Goal: Find specific page/section: Find specific page/section

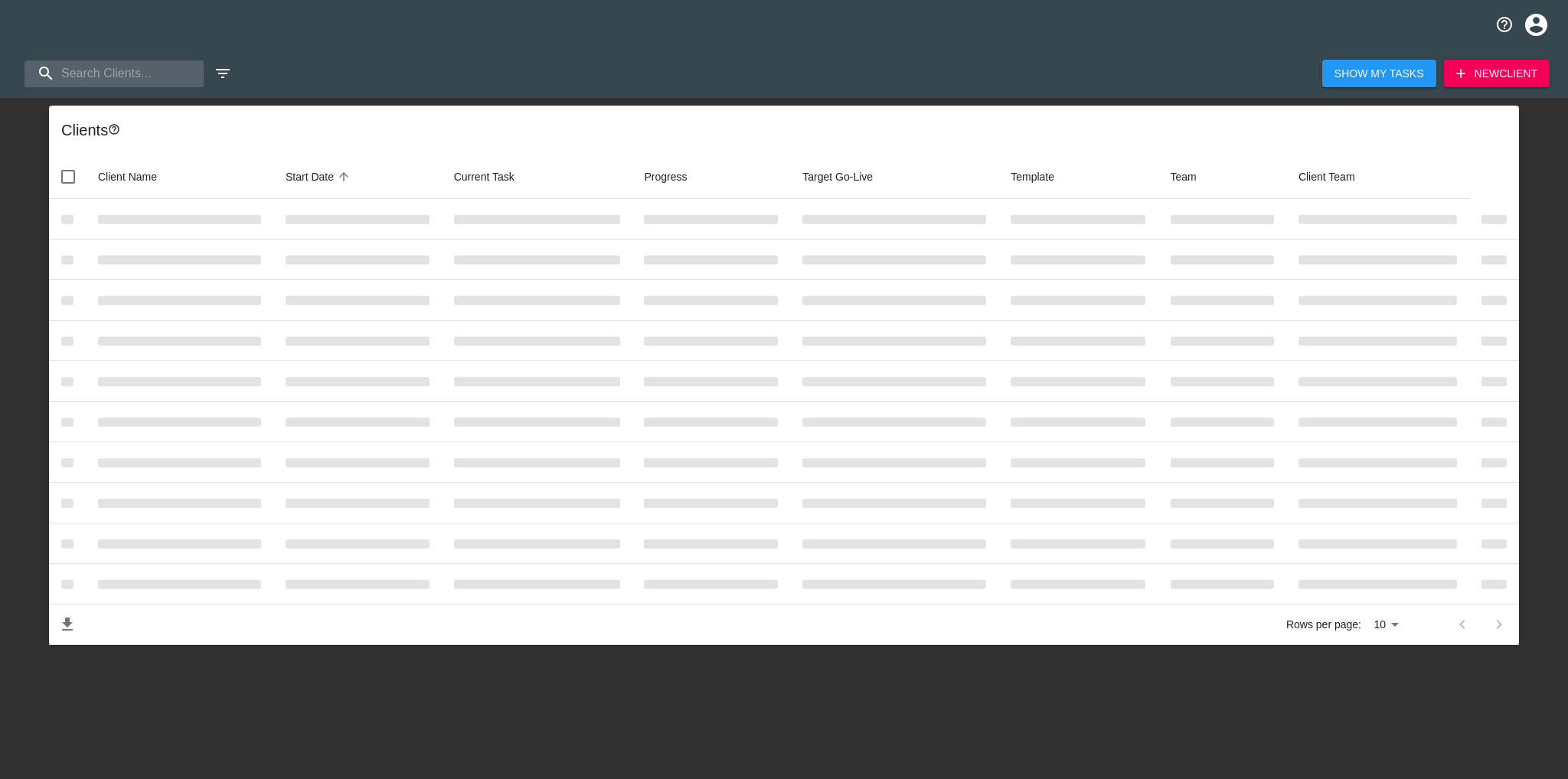
select select "10"
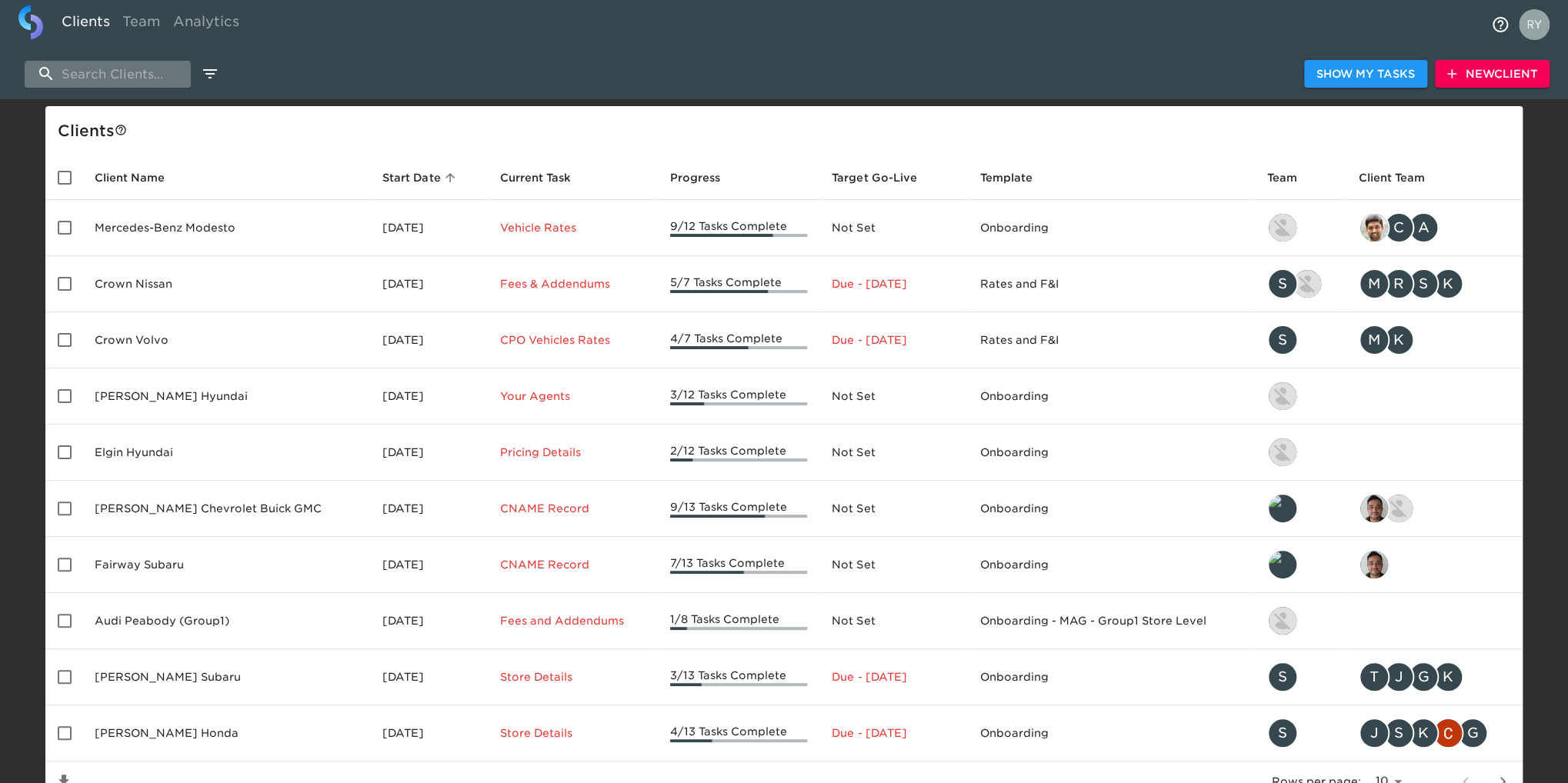
click at [97, 78] on input "search" at bounding box center [108, 74] width 166 height 27
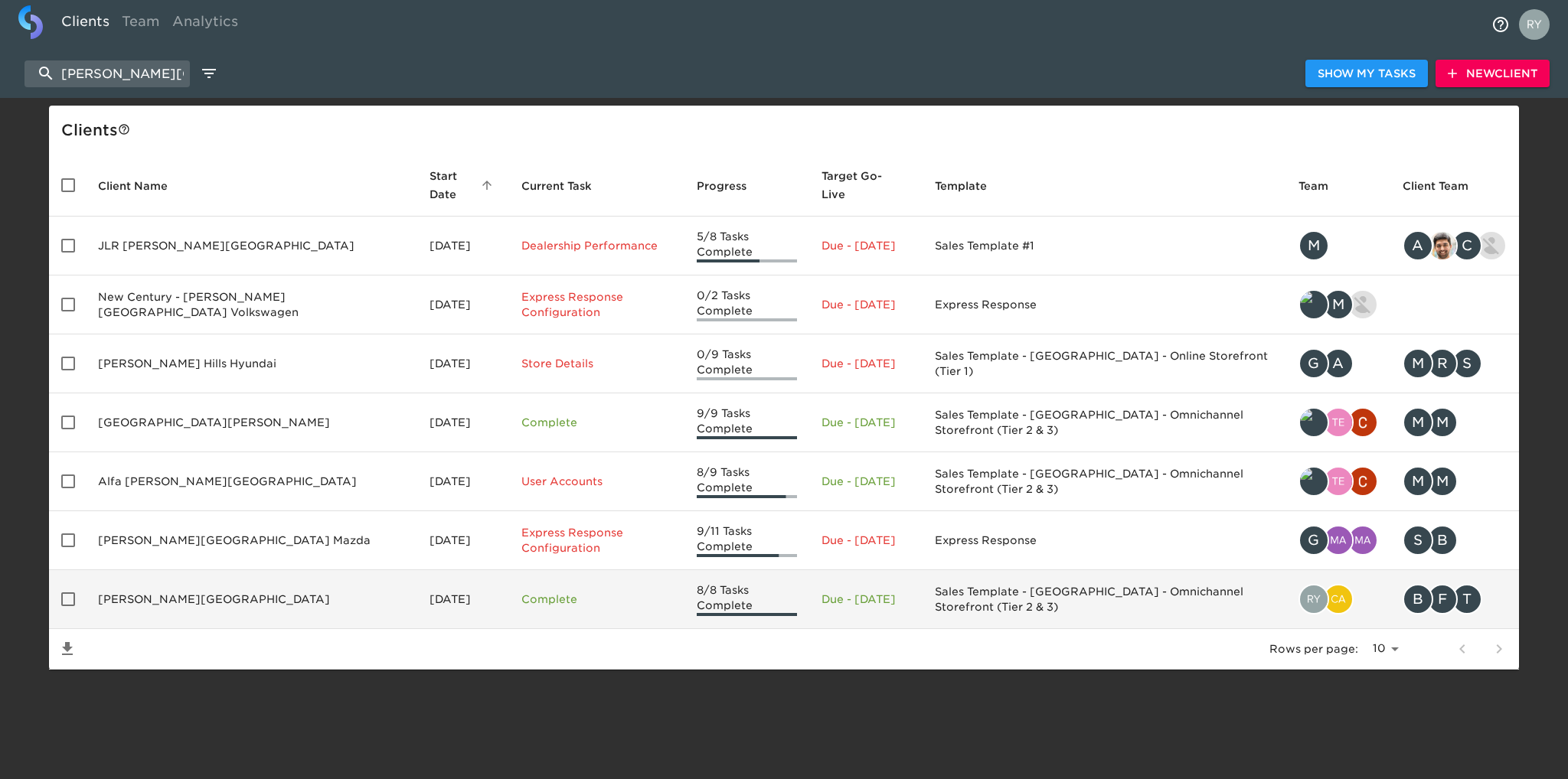
type input "[PERSON_NAME][GEOGRAPHIC_DATA]"
click at [144, 571] on td "[PERSON_NAME][GEOGRAPHIC_DATA]" at bounding box center [252, 600] width 331 height 59
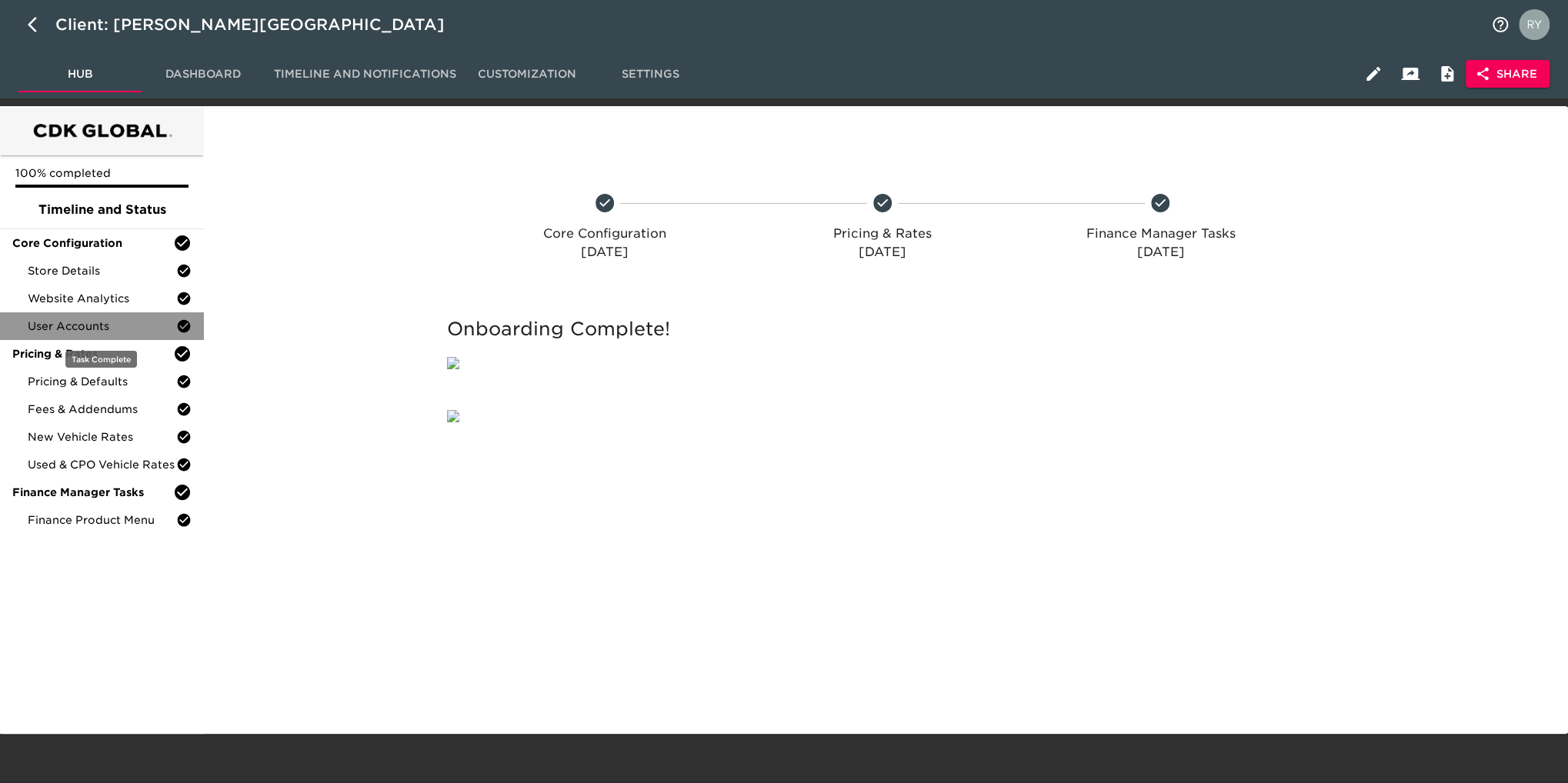
click at [122, 330] on span "User Accounts" at bounding box center [102, 326] width 149 height 16
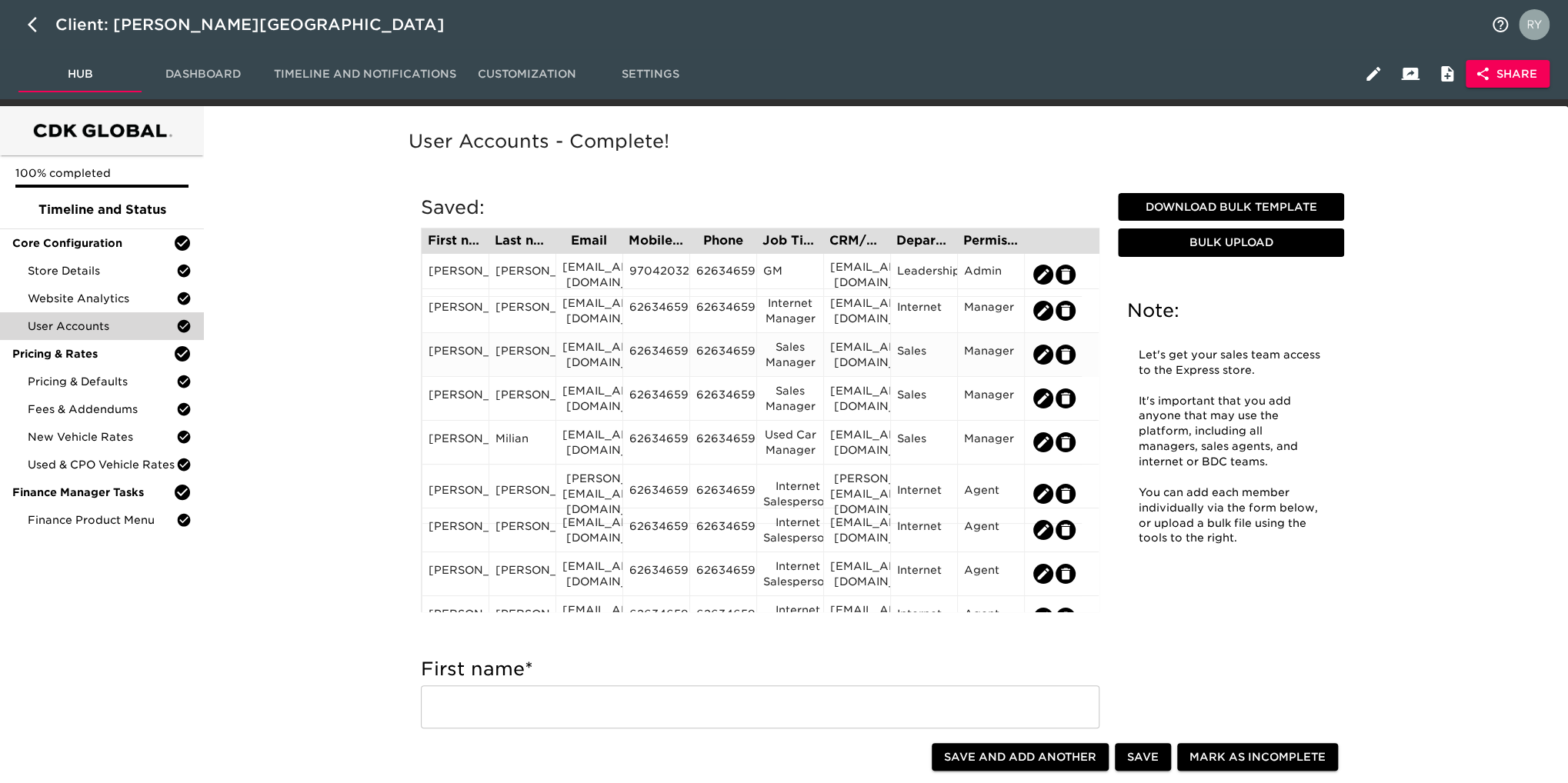
click at [577, 359] on div "[EMAIL_ADDRESS][DOMAIN_NAME]" at bounding box center [589, 354] width 54 height 30
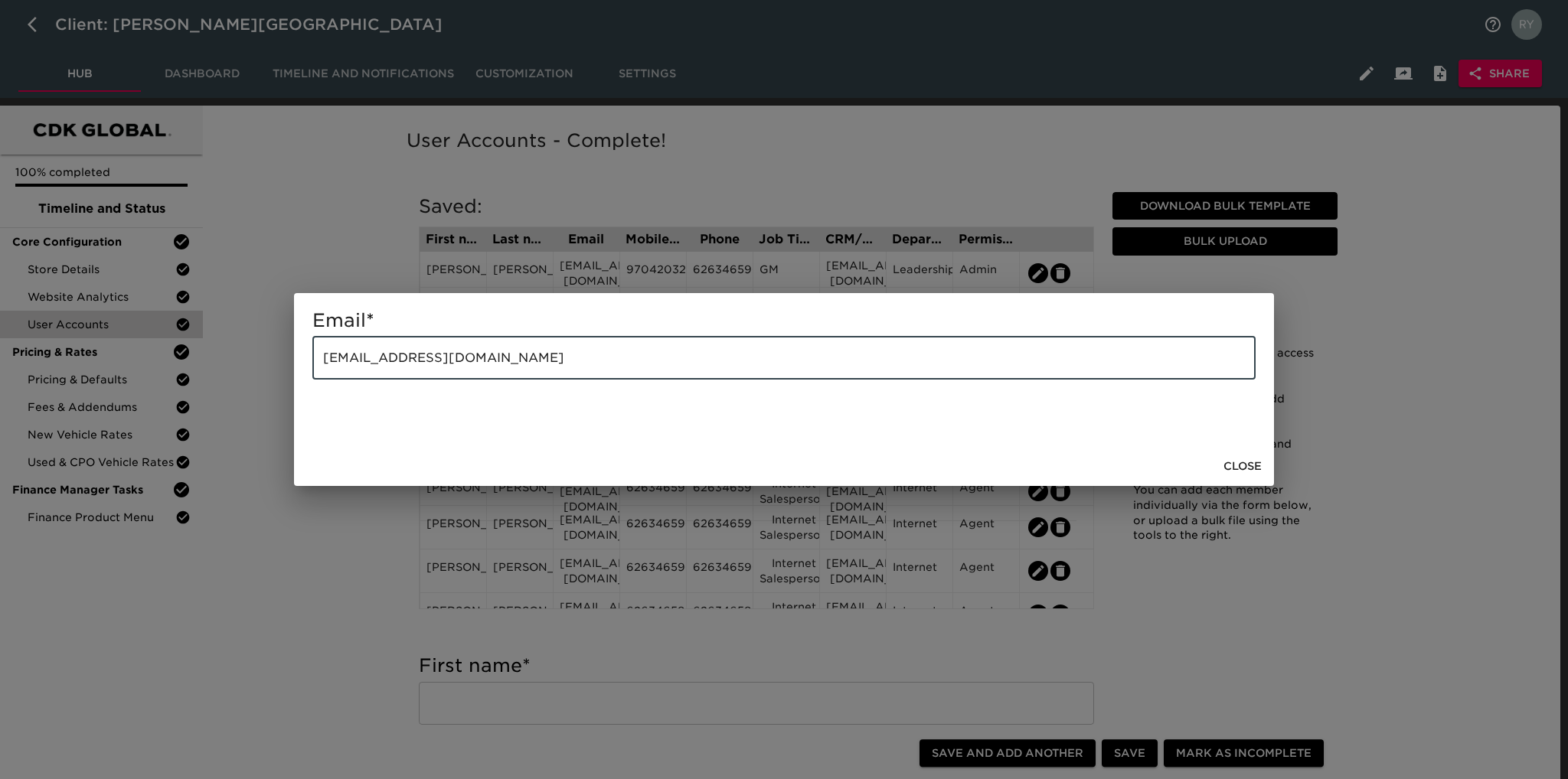
drag, startPoint x: 576, startPoint y: 358, endPoint x: 228, endPoint y: 364, distance: 348.1
click at [228, 364] on div "Email * [EMAIL_ADDRESS][DOMAIN_NAME] ​ Close" at bounding box center [784, 390] width 1568 height 779
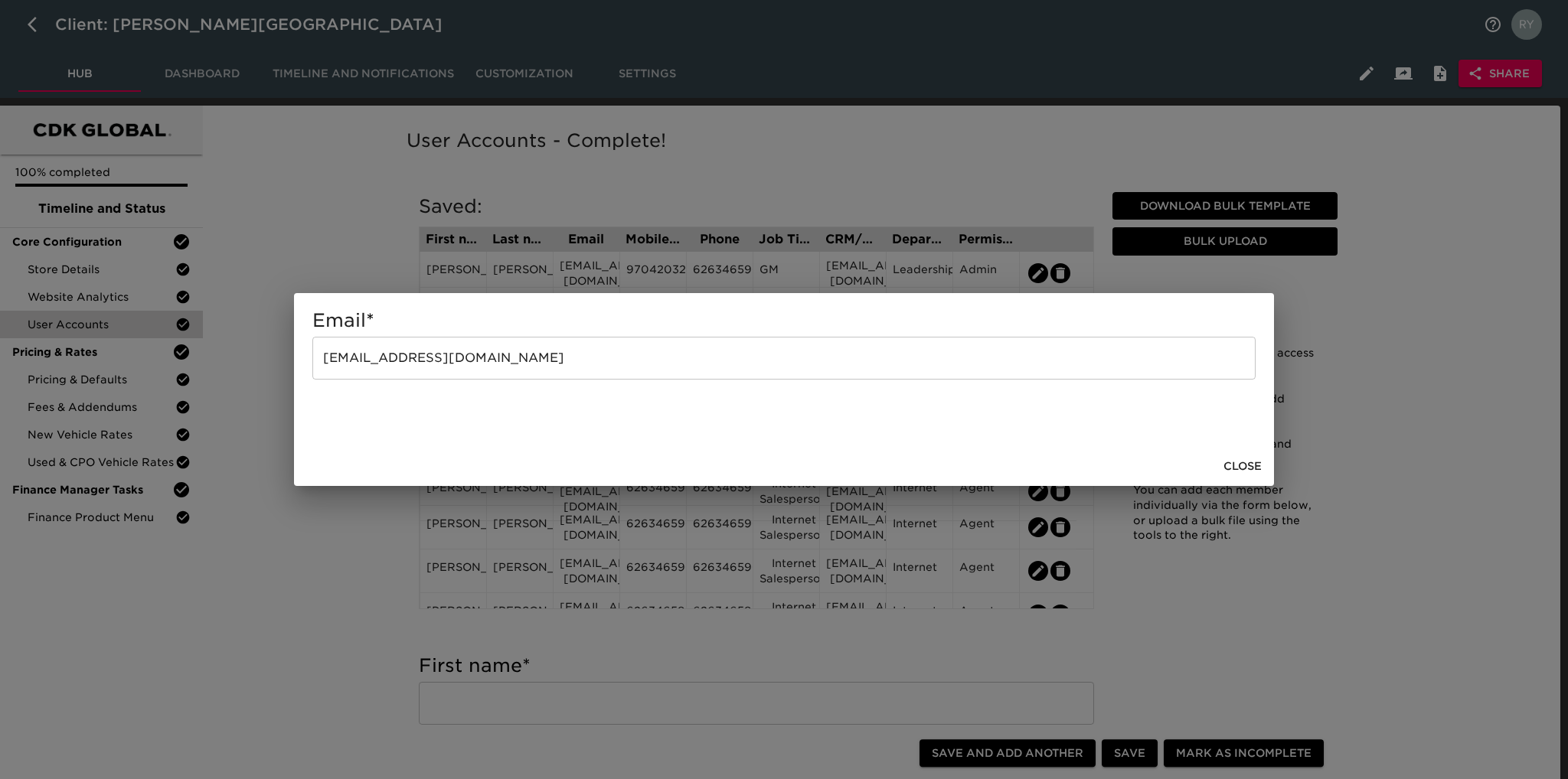
click at [343, 555] on div "Email * [EMAIL_ADDRESS][DOMAIN_NAME] ​ Close" at bounding box center [784, 390] width 1568 height 779
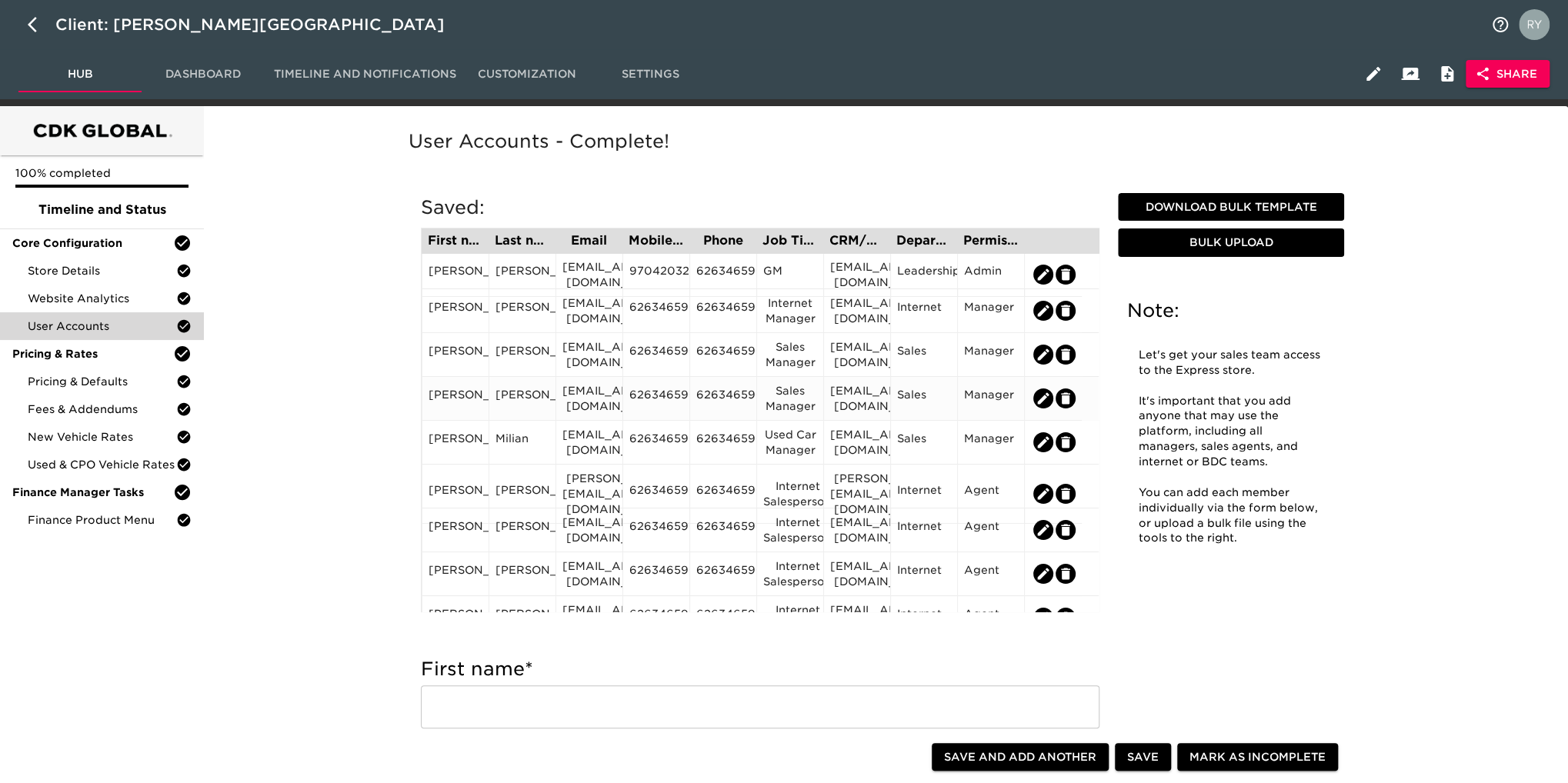
click at [584, 399] on div "[EMAIL_ADDRESS][DOMAIN_NAME]" at bounding box center [589, 398] width 54 height 30
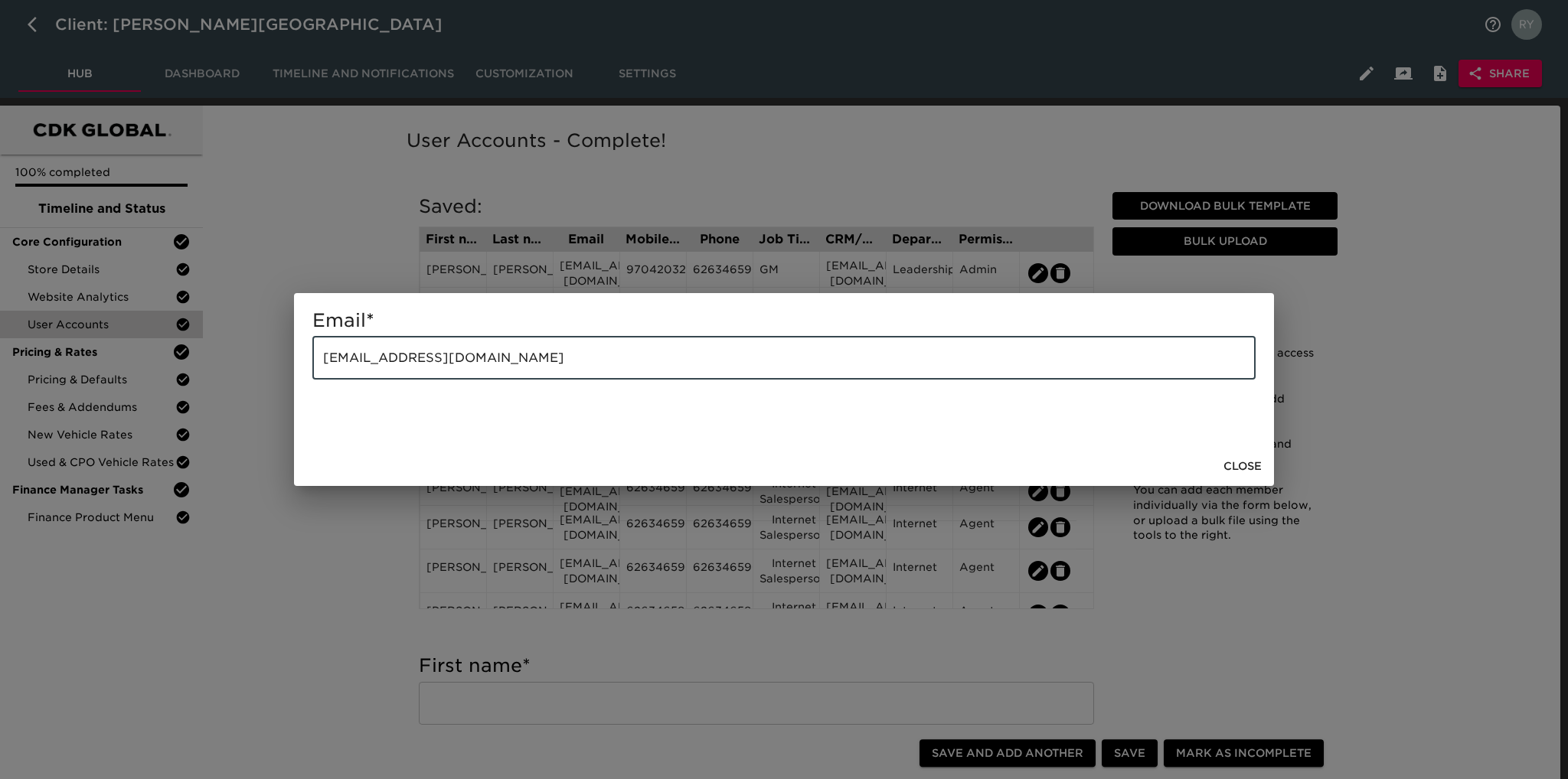
drag, startPoint x: 555, startPoint y: 356, endPoint x: 322, endPoint y: 365, distance: 233.2
click at [322, 365] on input "[EMAIL_ADDRESS][DOMAIN_NAME]" at bounding box center [784, 357] width 943 height 43
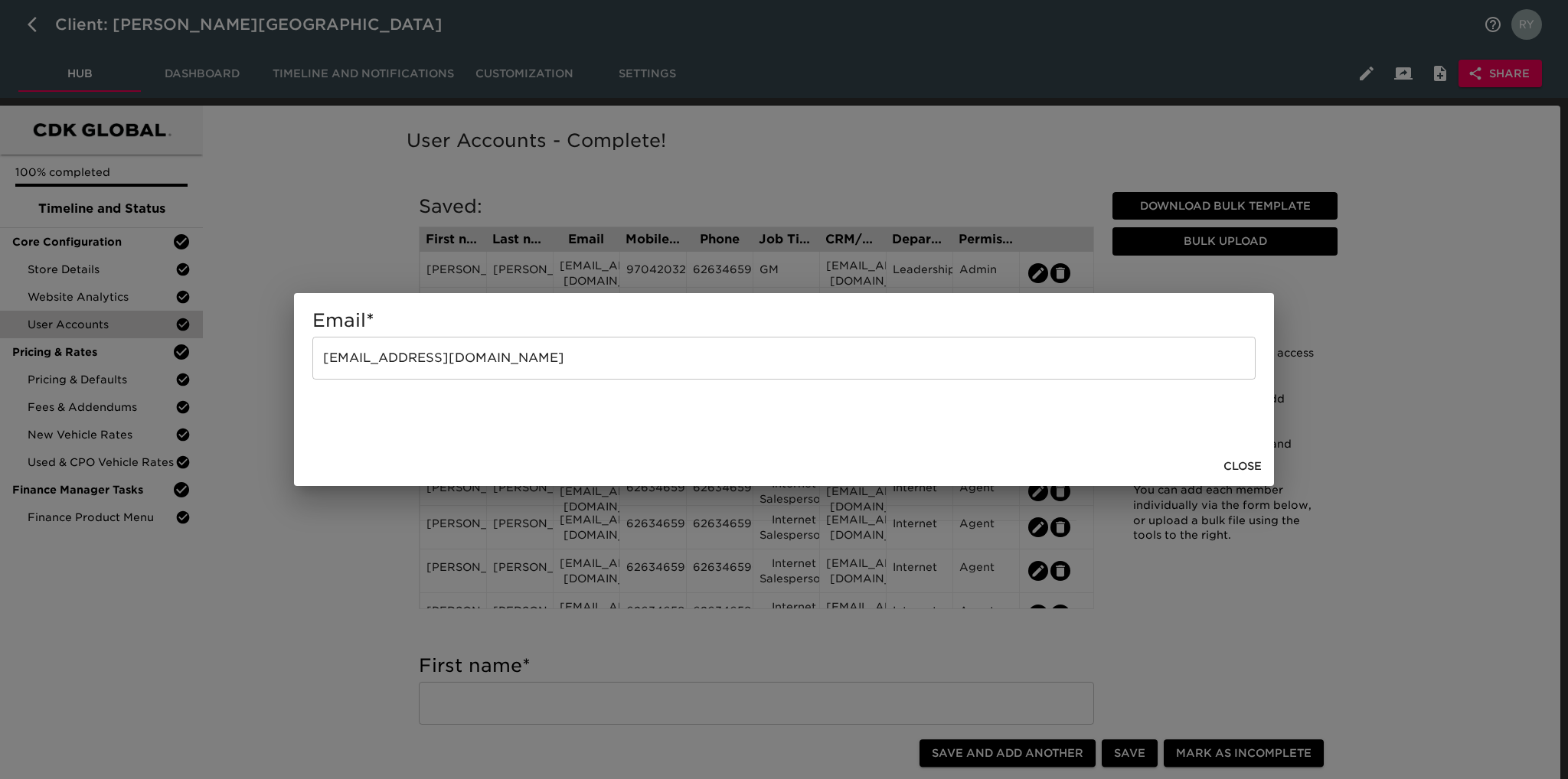
click at [232, 594] on div "Email * [EMAIL_ADDRESS][DOMAIN_NAME] ​ Close" at bounding box center [784, 390] width 1568 height 779
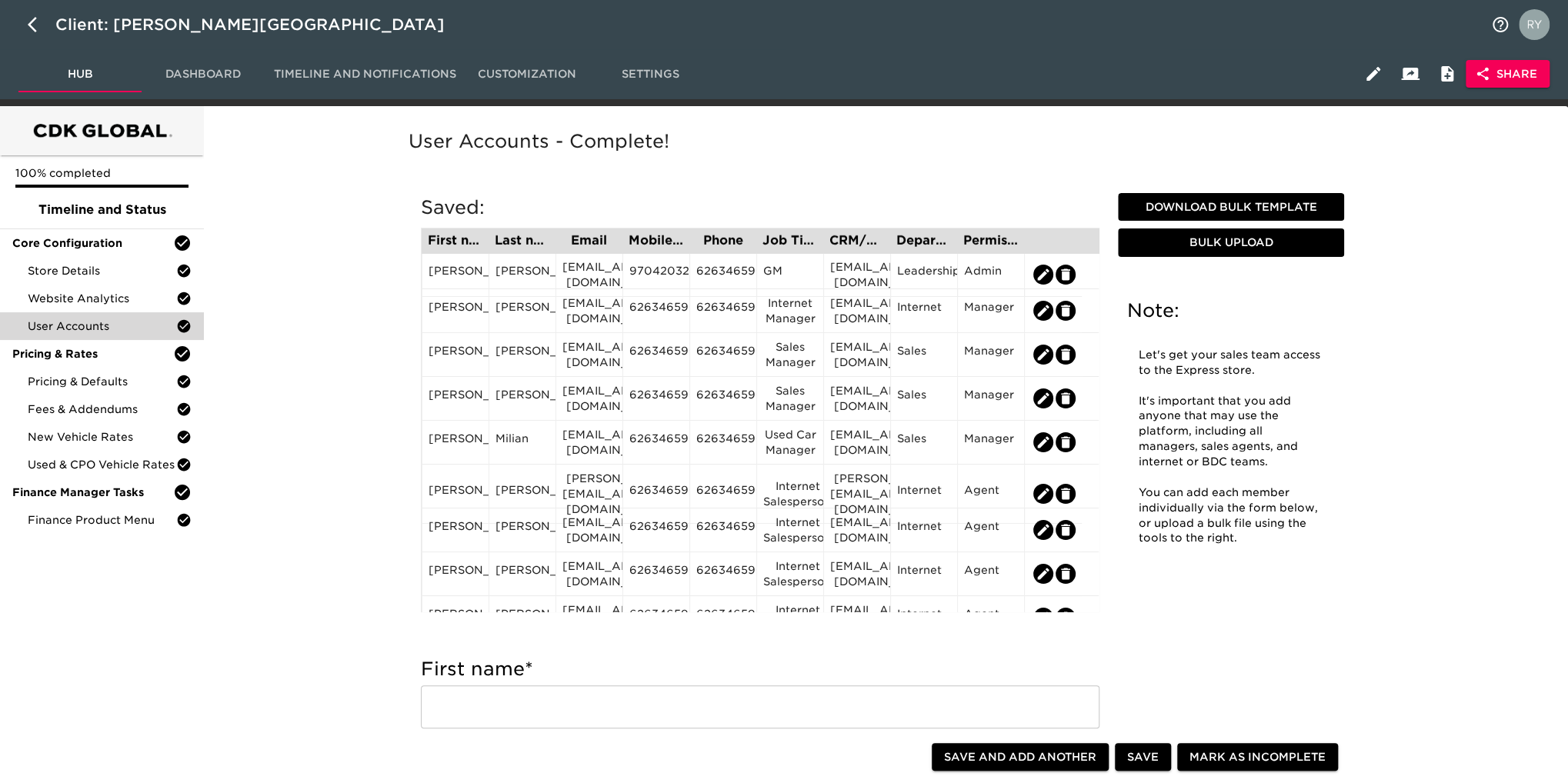
click at [206, 69] on span "Dashboard" at bounding box center [203, 74] width 105 height 19
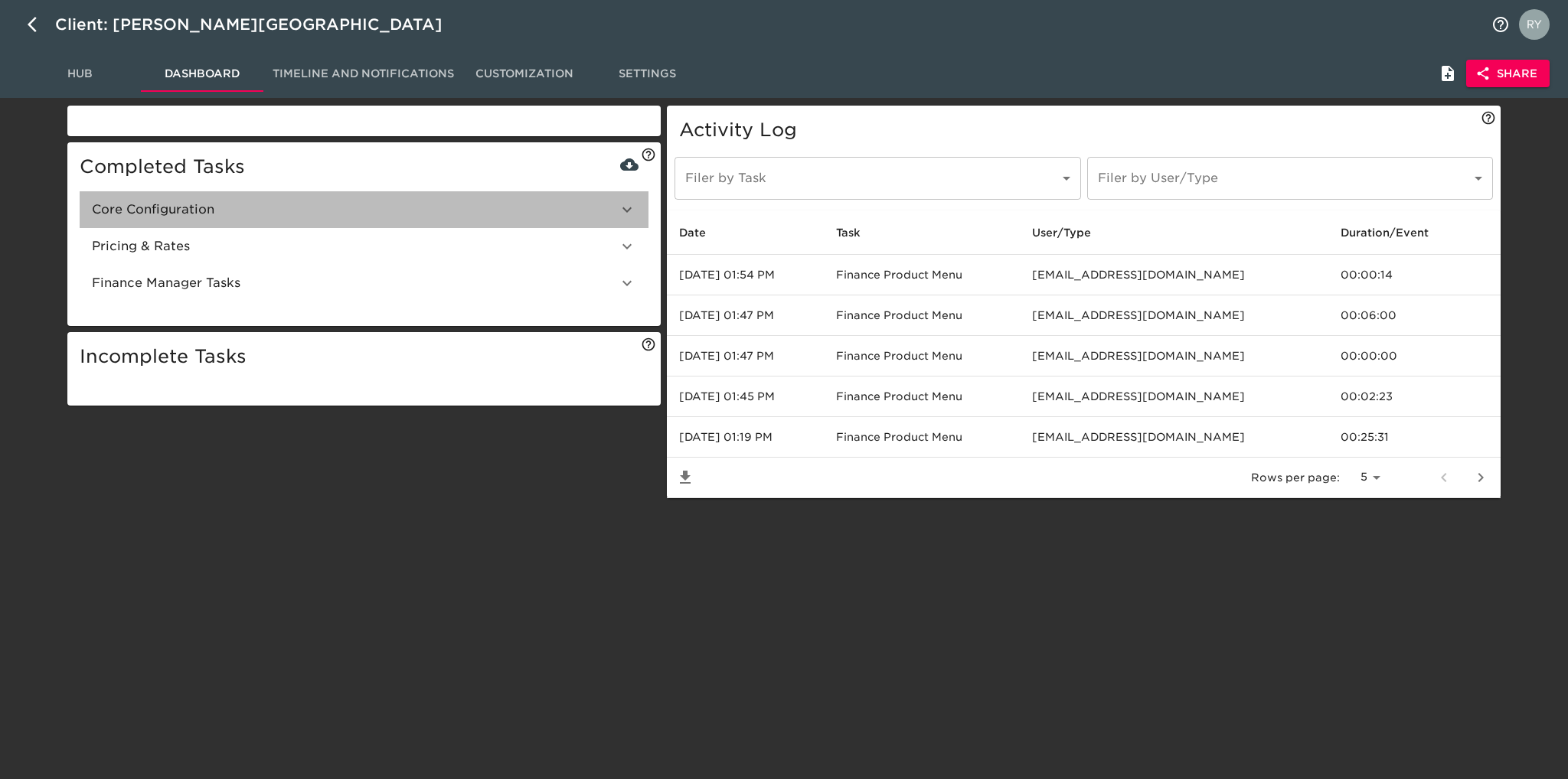
click at [624, 205] on icon at bounding box center [628, 209] width 18 height 18
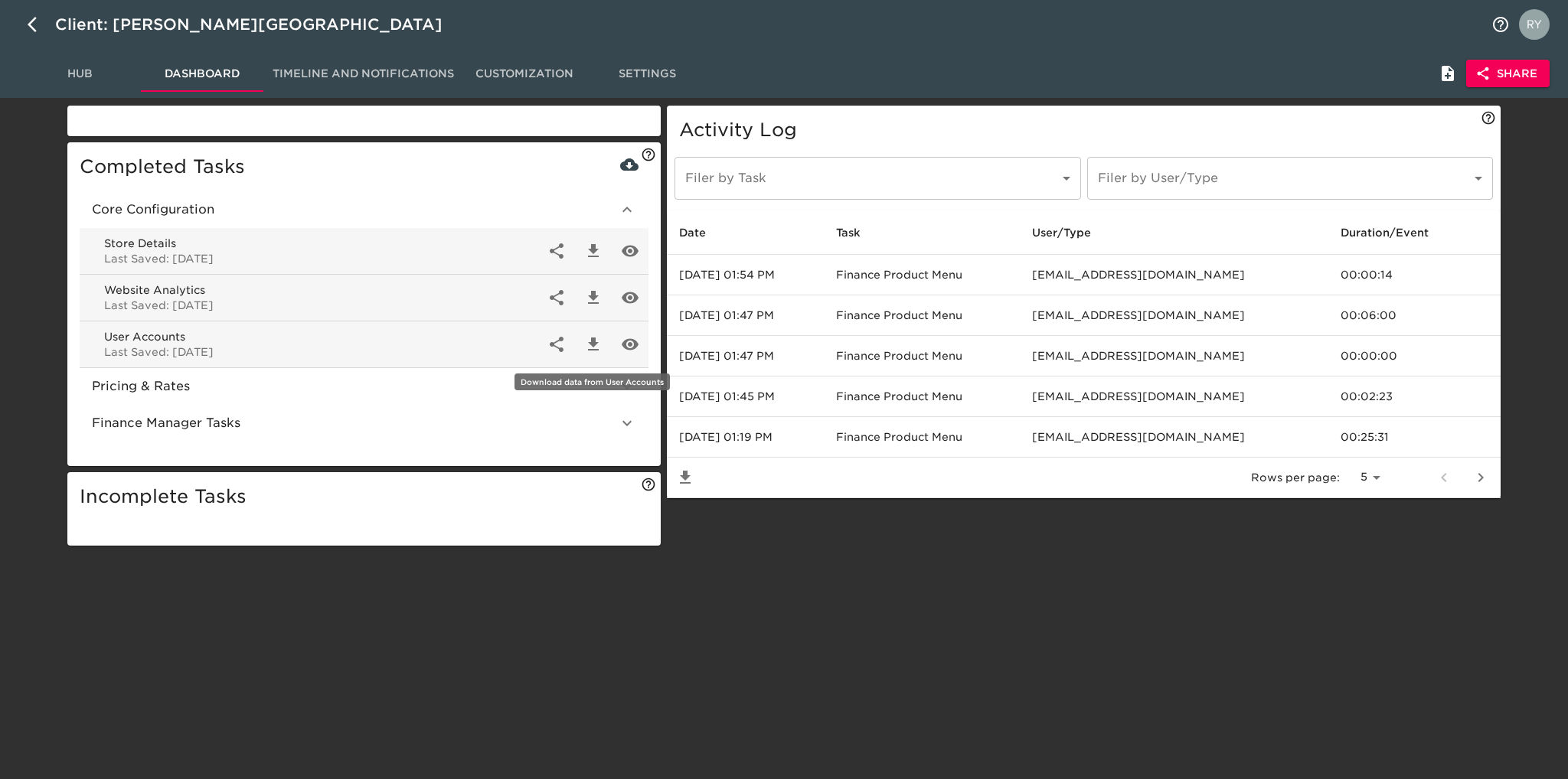
click at [592, 340] on icon "button" at bounding box center [594, 344] width 11 height 13
